Goal: Find contact information: Find contact information

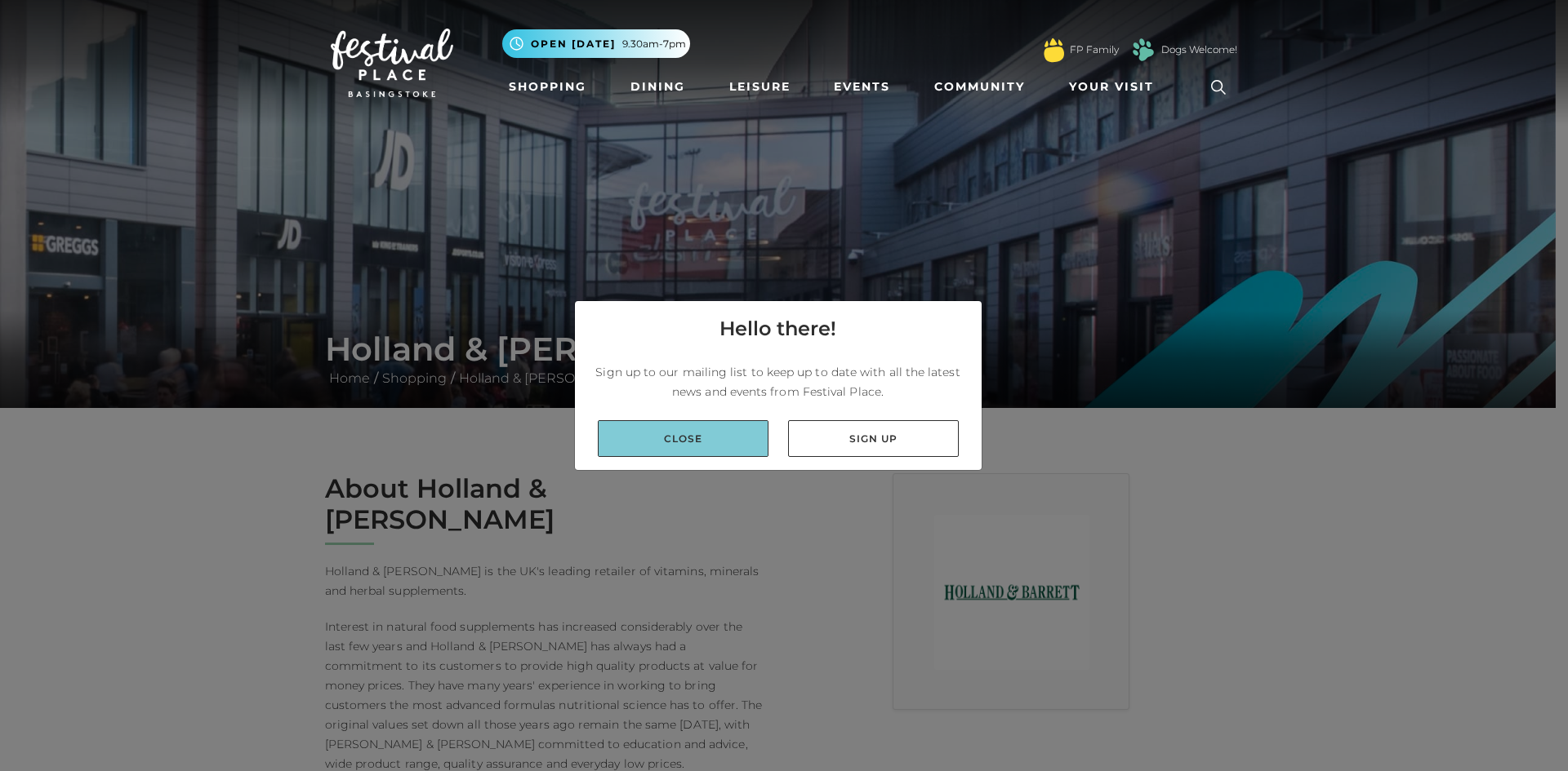
click at [709, 438] on link "Close" at bounding box center [683, 439] width 170 height 37
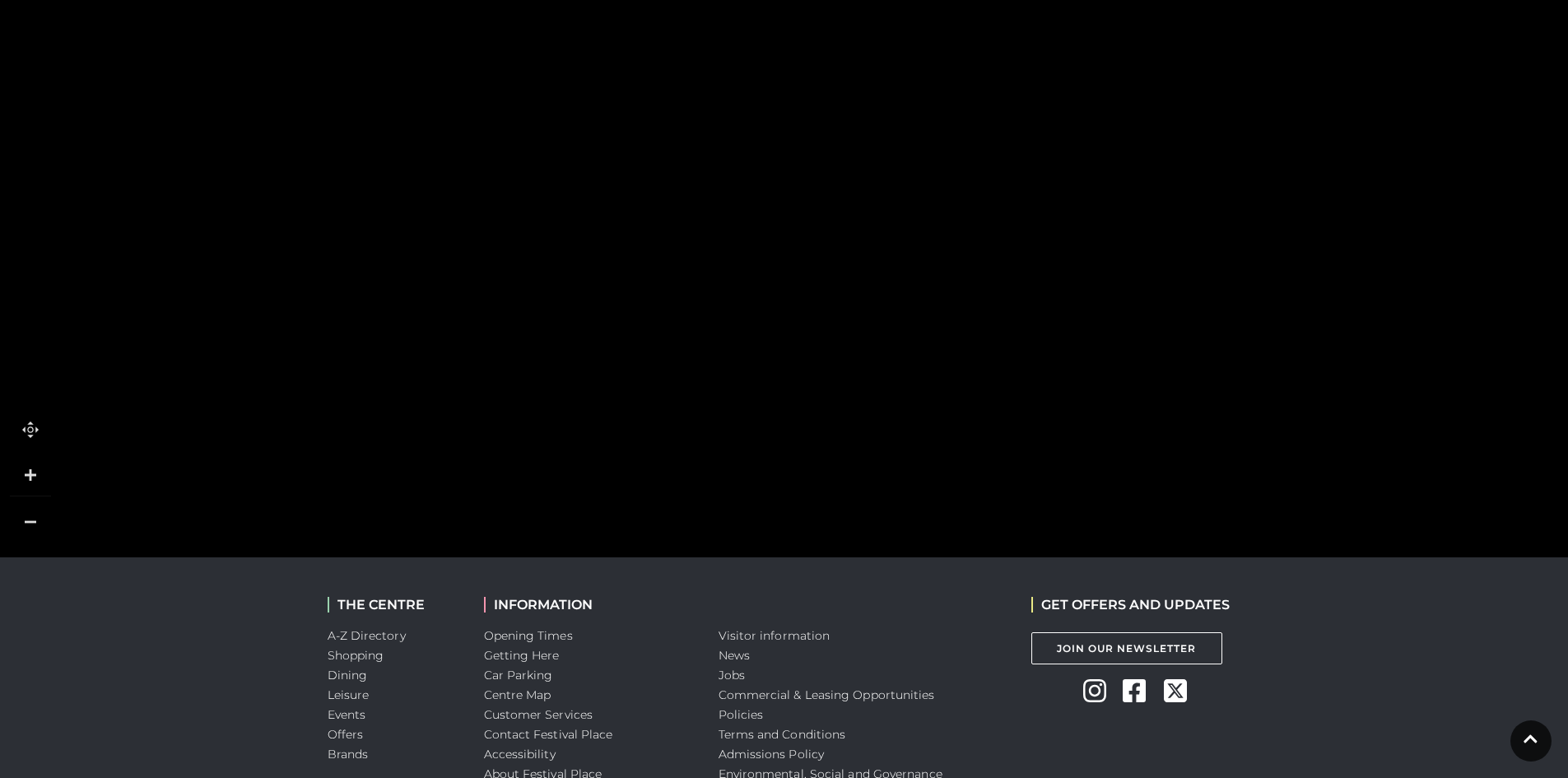
scroll to position [1276, 0]
click at [641, 478] on rect at bounding box center [562, 516] width 208 height 77
click at [526, 522] on tspan "TO UPPER LEVEL" at bounding box center [526, 522] width 0 height 0
click at [693, 510] on polyline at bounding box center [699, 516] width 19 height 13
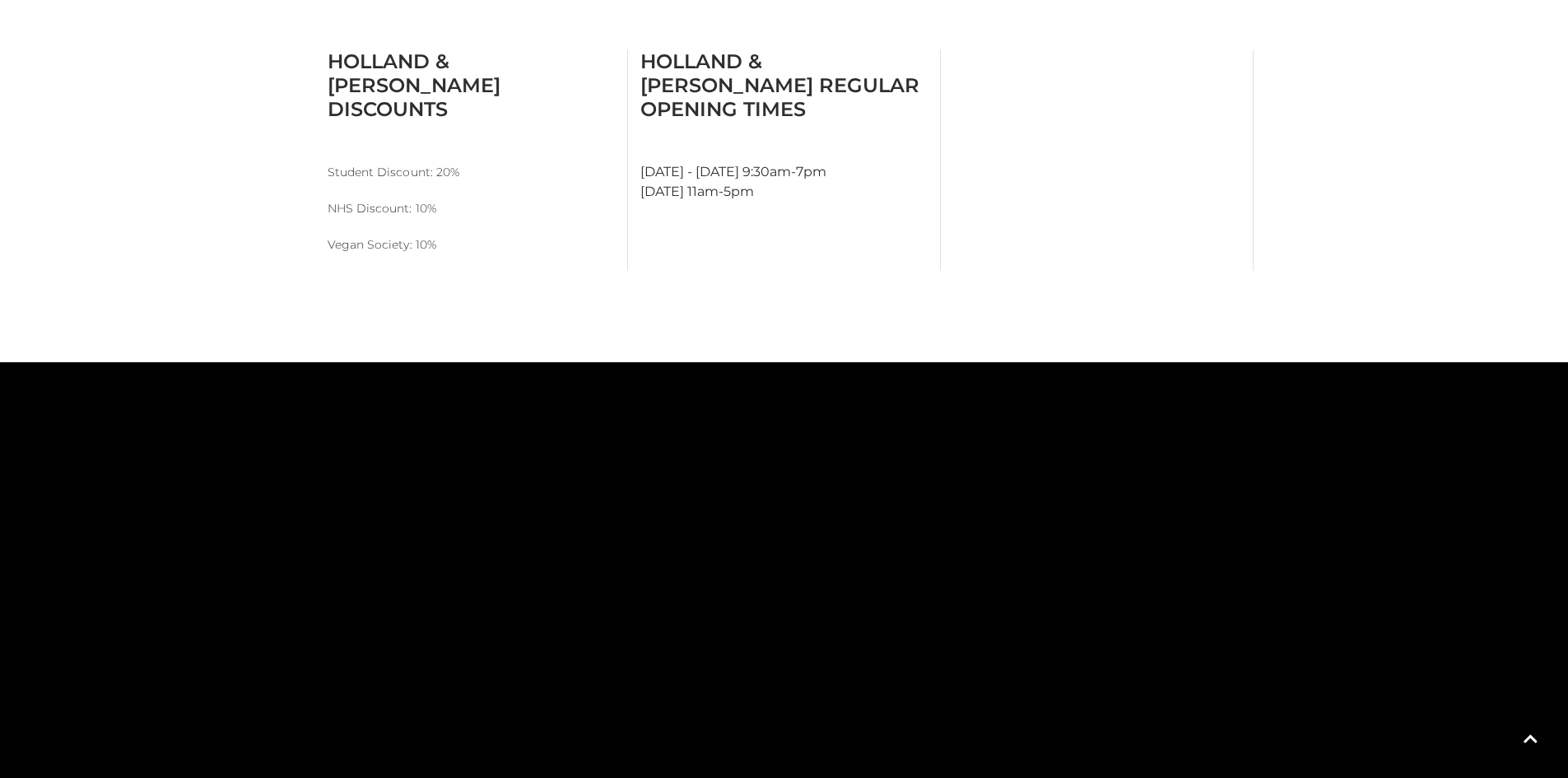
scroll to position [864, 0]
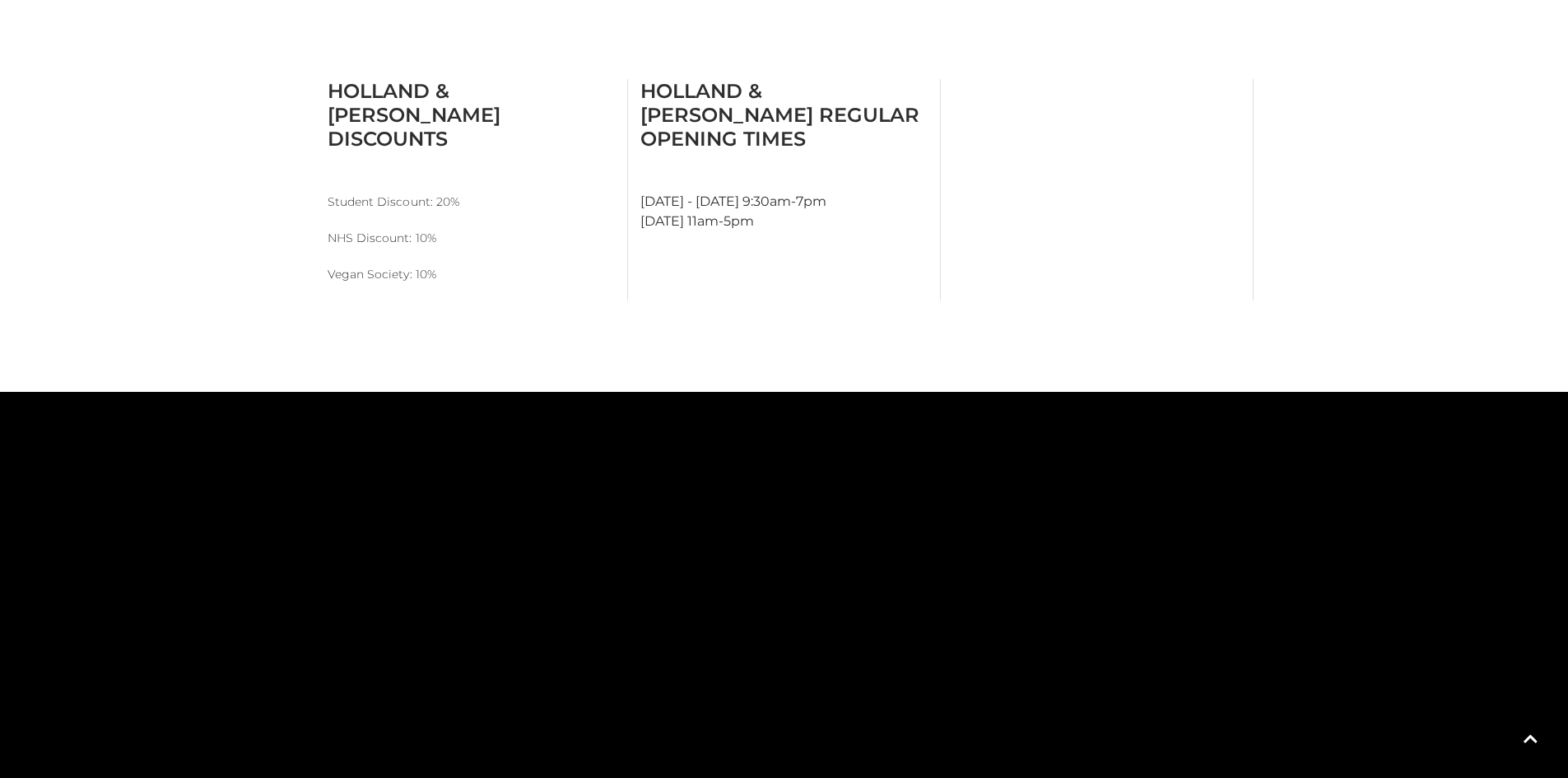
click at [334, 420] on rect at bounding box center [323, 439] width 38 height 38
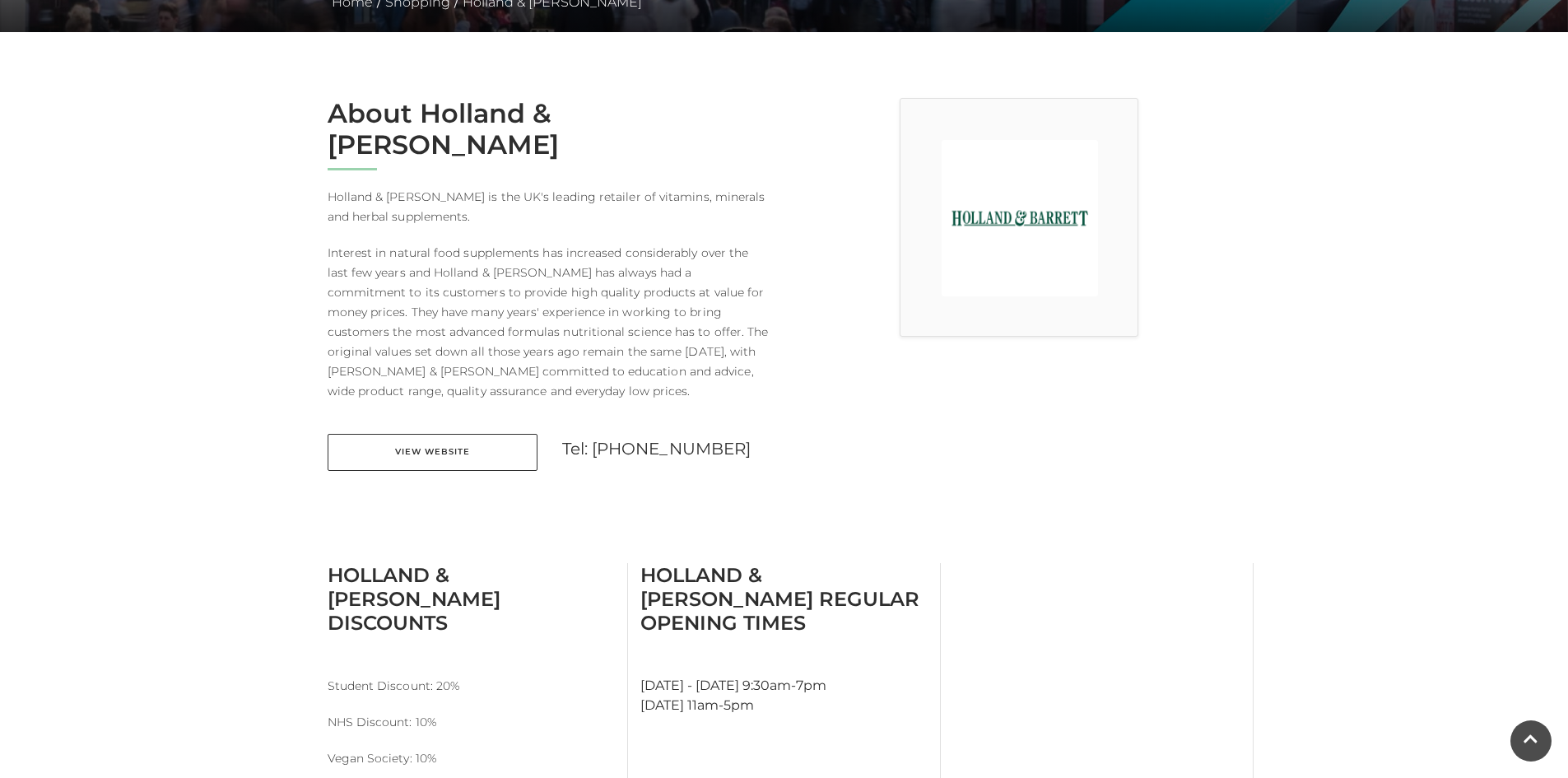
scroll to position [369, 0]
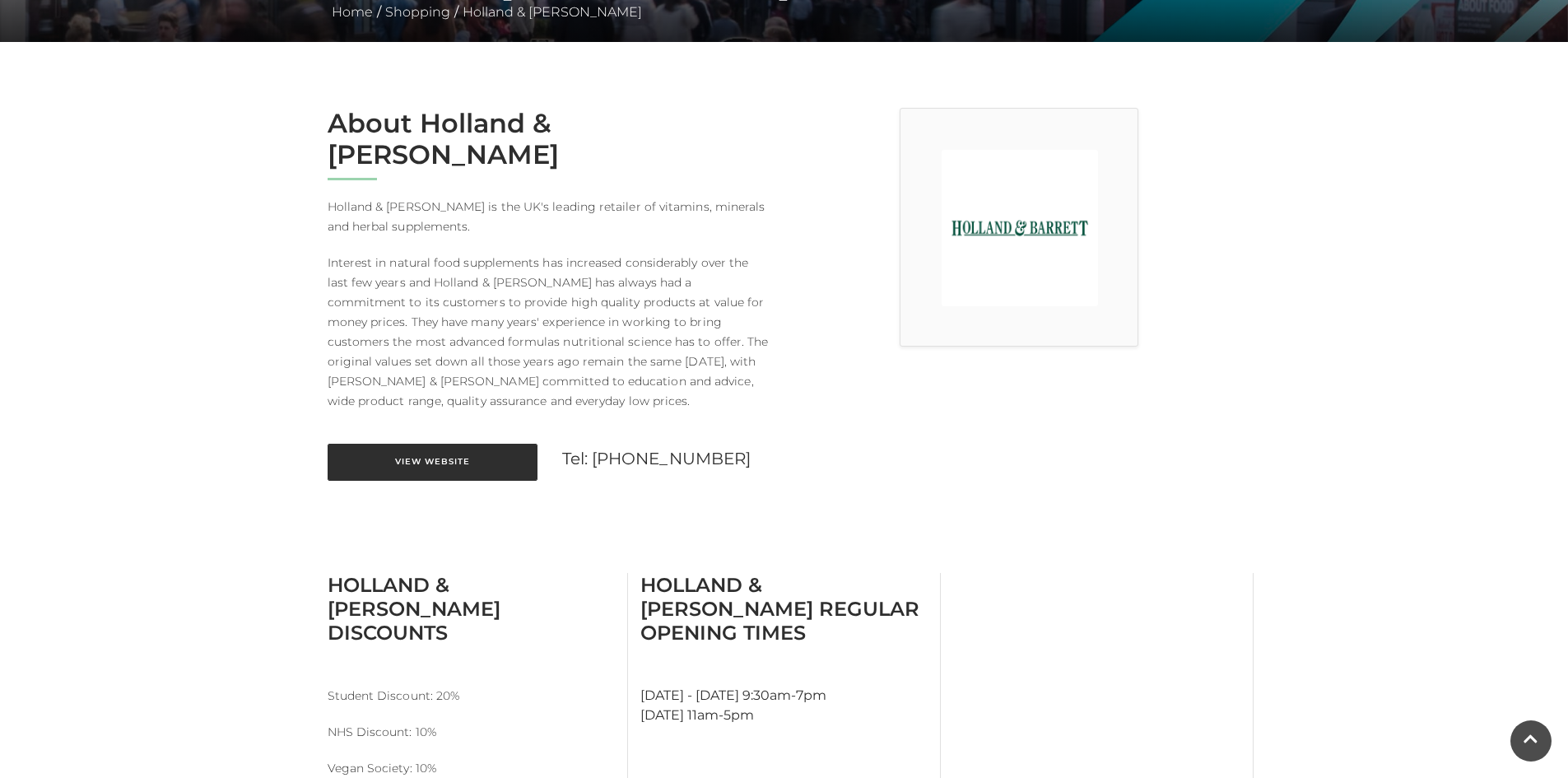
click at [413, 444] on link "View Website" at bounding box center [432, 463] width 210 height 37
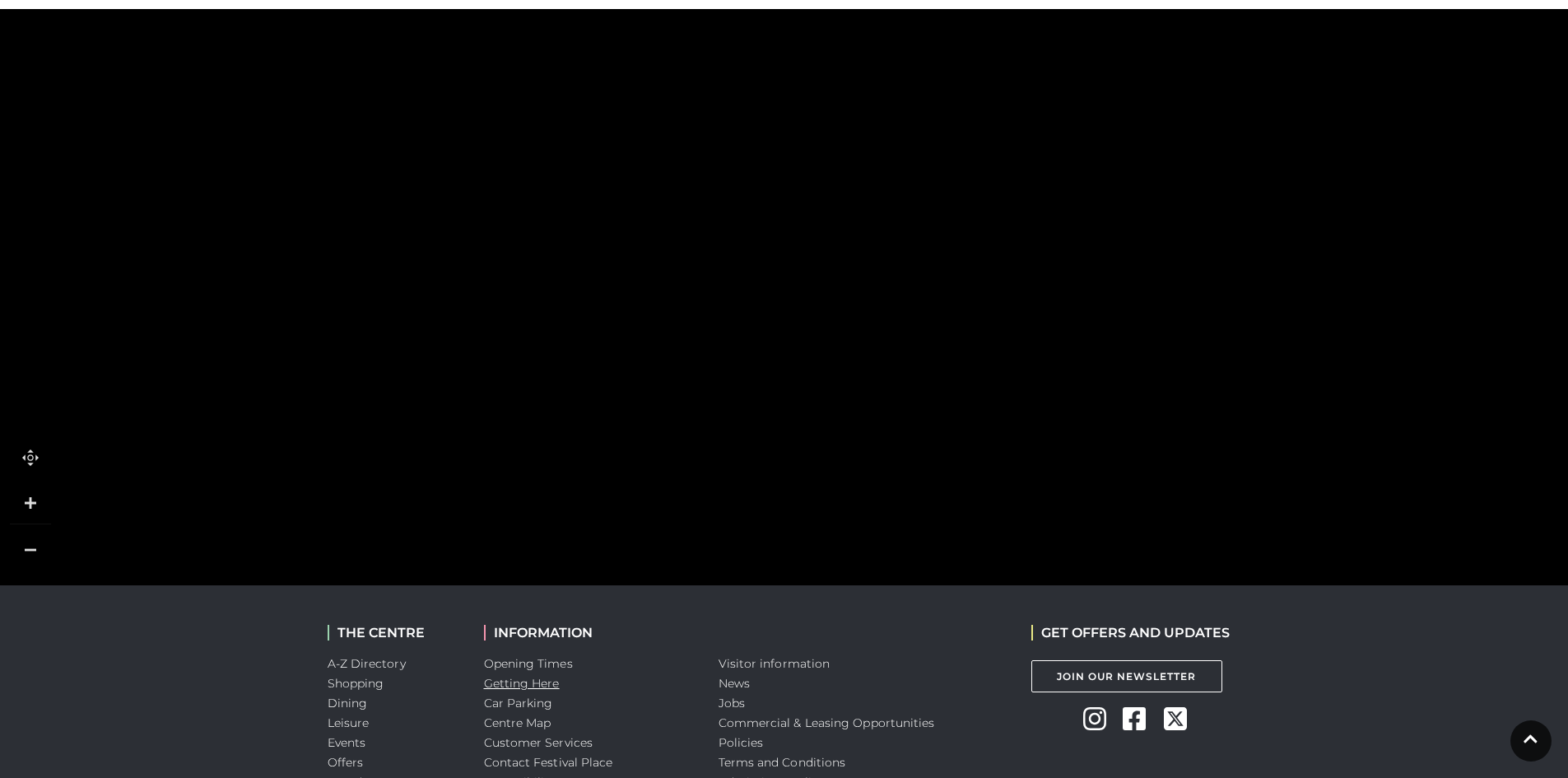
scroll to position [1276, 0]
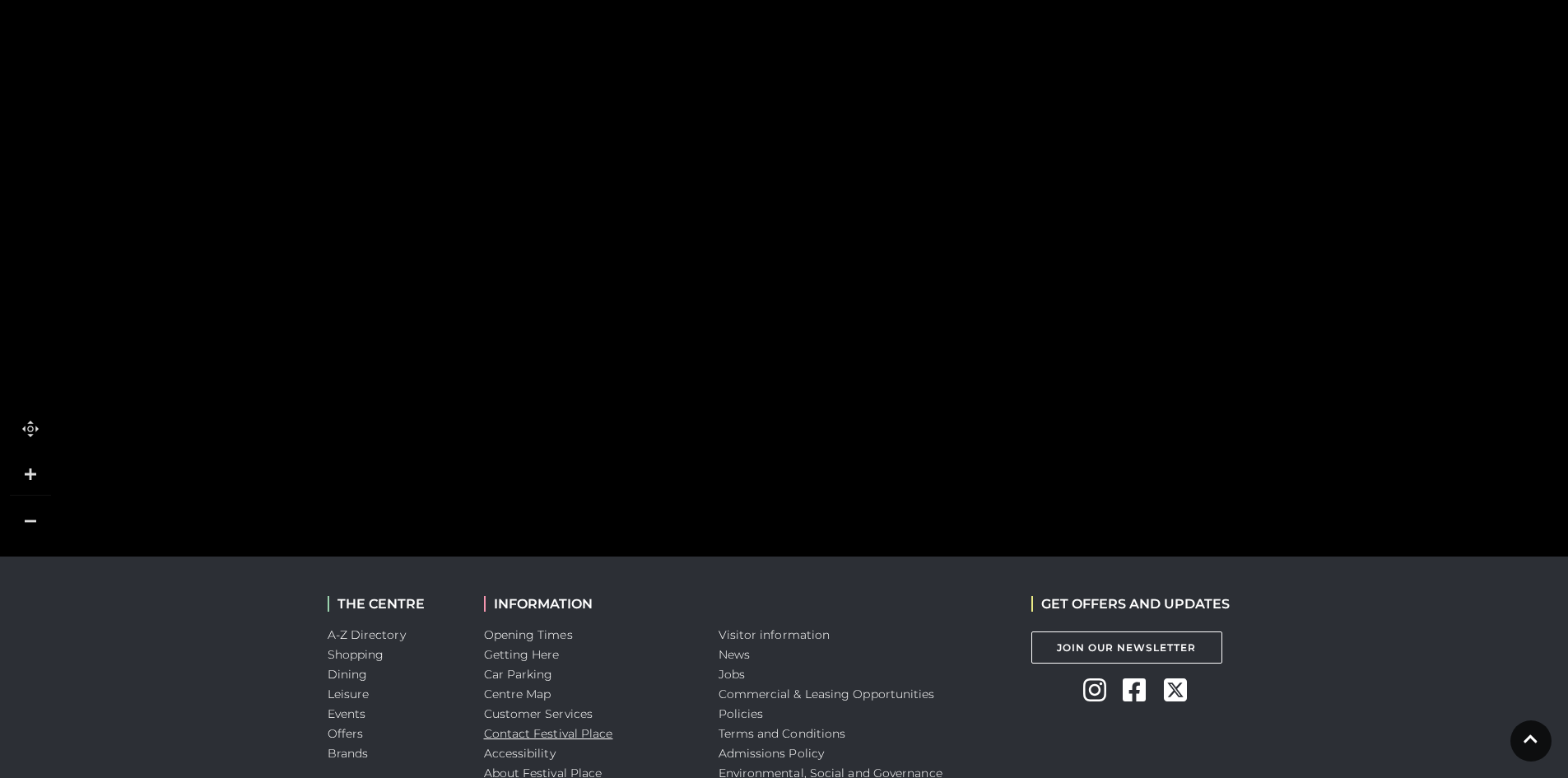
click at [527, 727] on link "Contact Festival Place" at bounding box center [549, 734] width 129 height 14
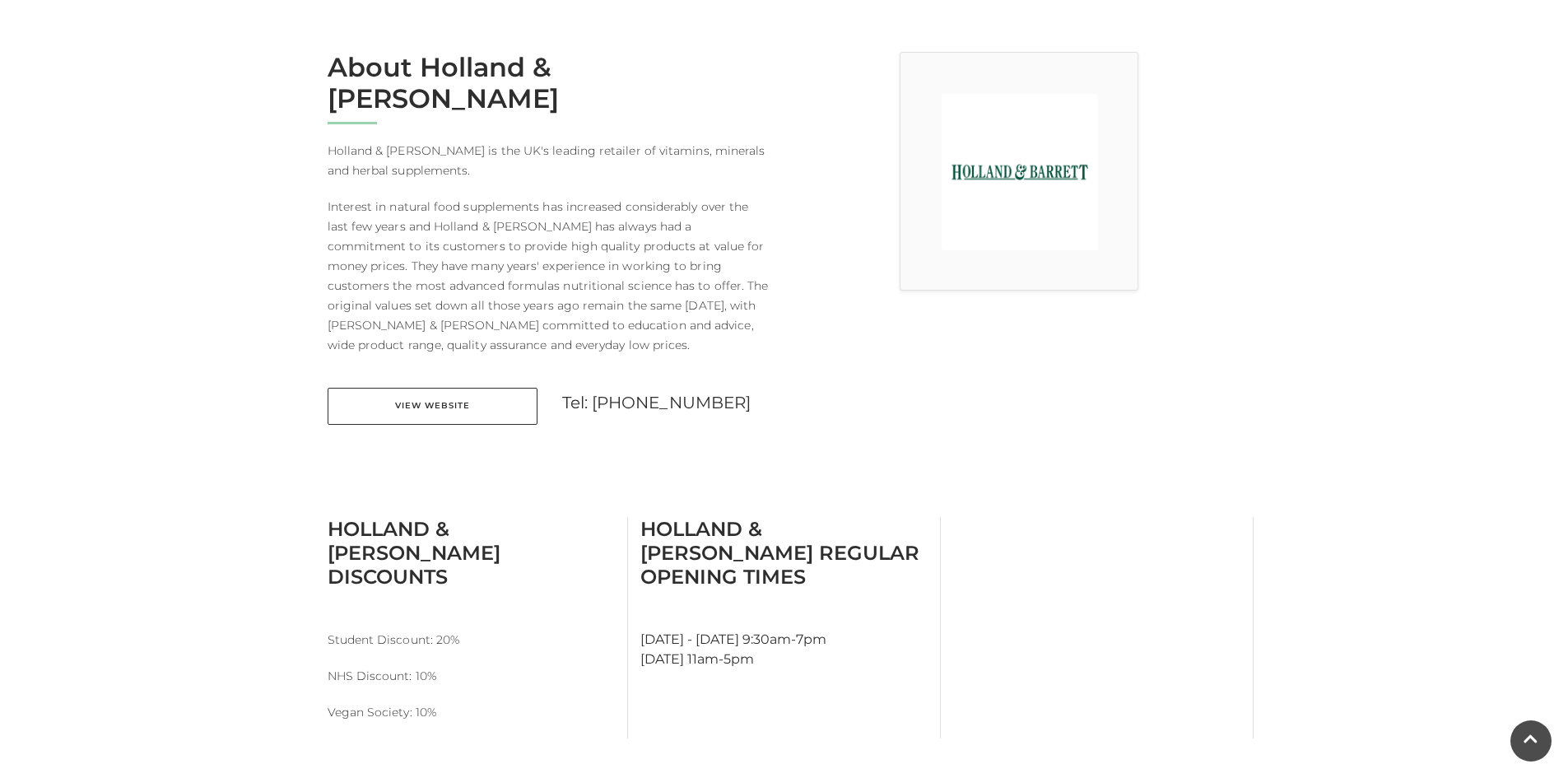
scroll to position [205, 0]
